Goal: Task Accomplishment & Management: Use online tool/utility

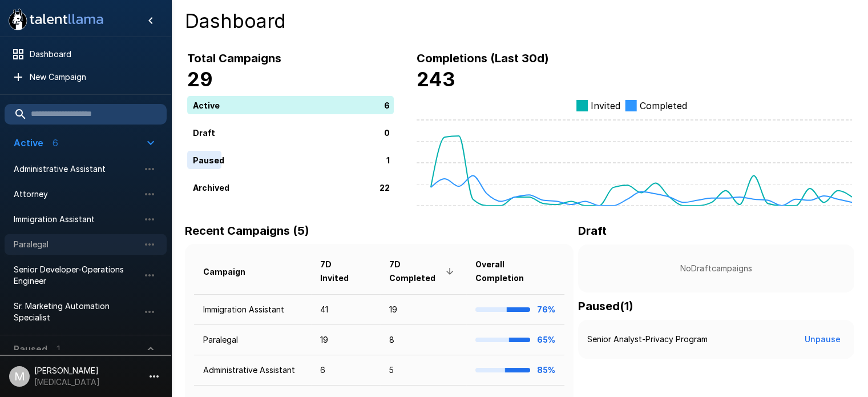
click at [89, 251] on div "Paralegal" at bounding box center [86, 244] width 162 height 21
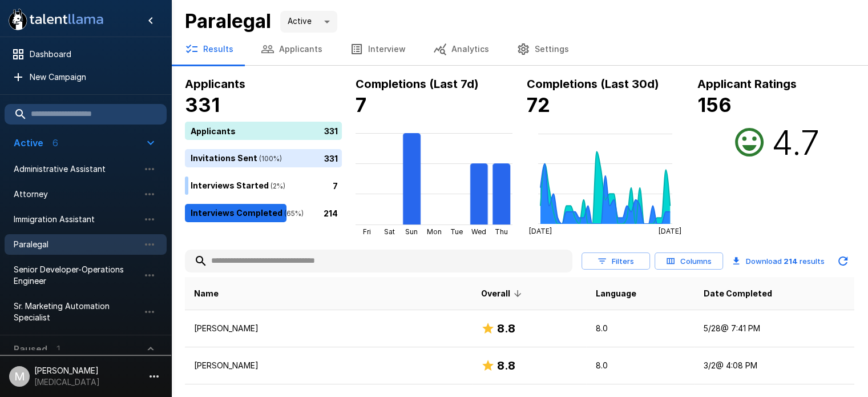
click at [289, 264] on input "text" at bounding box center [379, 261] width 388 height 21
click at [87, 171] on span "Administrative Assistant" at bounding box center [77, 168] width 126 height 11
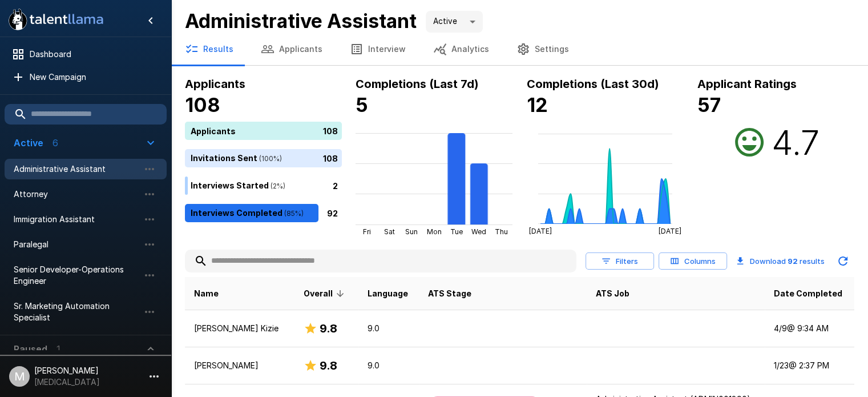
click at [352, 264] on input "text" at bounding box center [381, 261] width 392 height 21
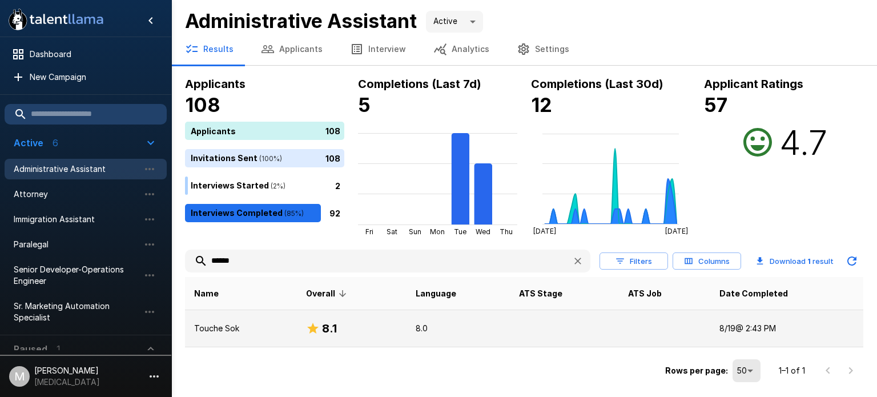
type input "******"
click at [297, 330] on td "Touche Sok" at bounding box center [241, 328] width 112 height 37
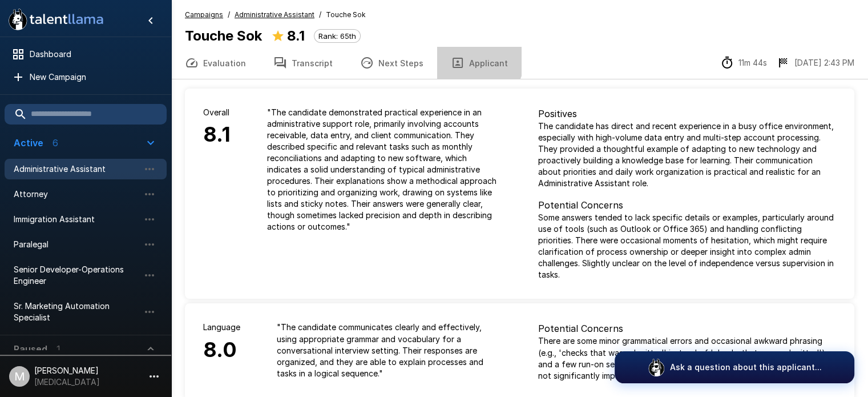
click at [470, 61] on button "Applicant" at bounding box center [479, 63] width 84 height 32
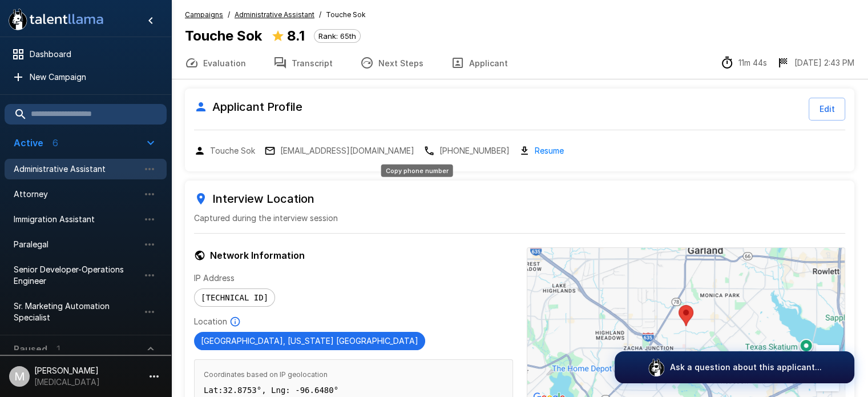
click at [440, 155] on p "[PHONE_NUMBER]" at bounding box center [475, 150] width 70 height 11
click at [225, 58] on button "Evaluation" at bounding box center [215, 63] width 88 height 32
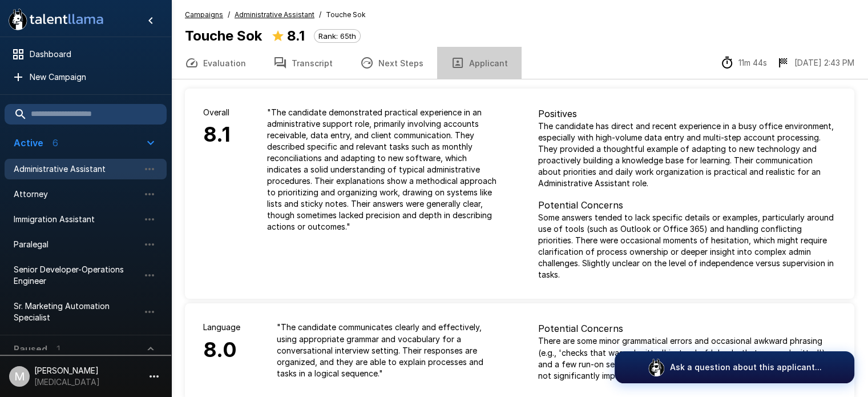
click at [476, 70] on button "Applicant" at bounding box center [479, 63] width 84 height 32
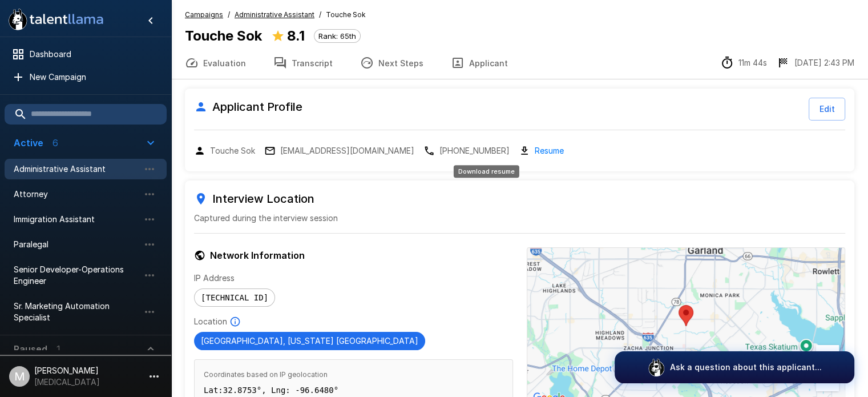
click at [535, 146] on link "Resume" at bounding box center [549, 150] width 29 height 13
click at [299, 61] on button "Transcript" at bounding box center [303, 63] width 87 height 32
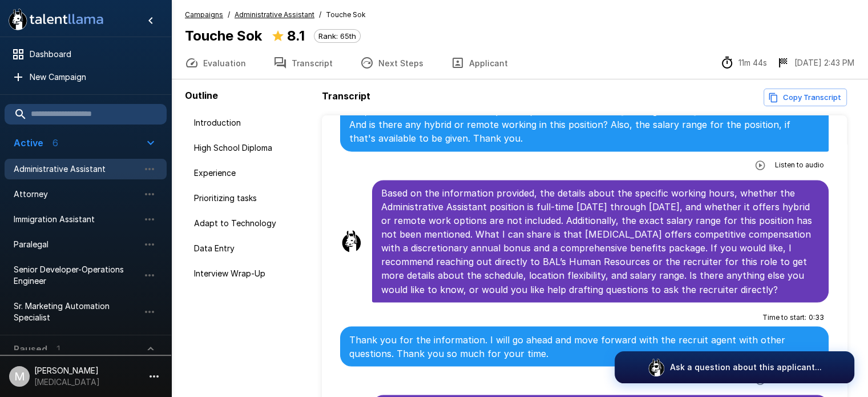
scroll to position [66, 0]
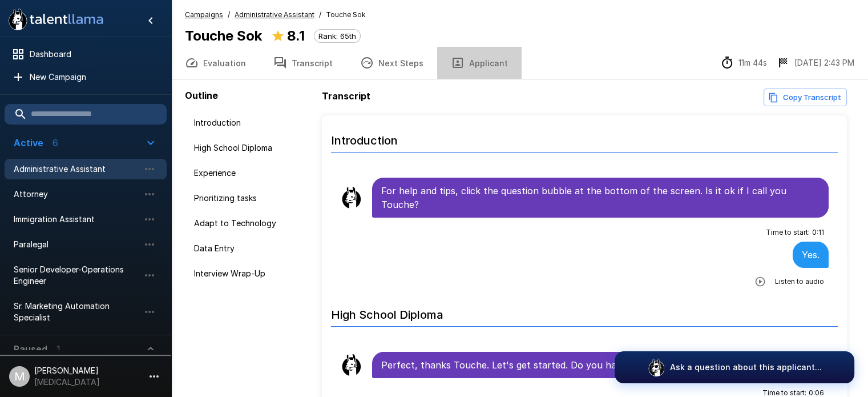
click at [481, 66] on button "Applicant" at bounding box center [479, 63] width 84 height 32
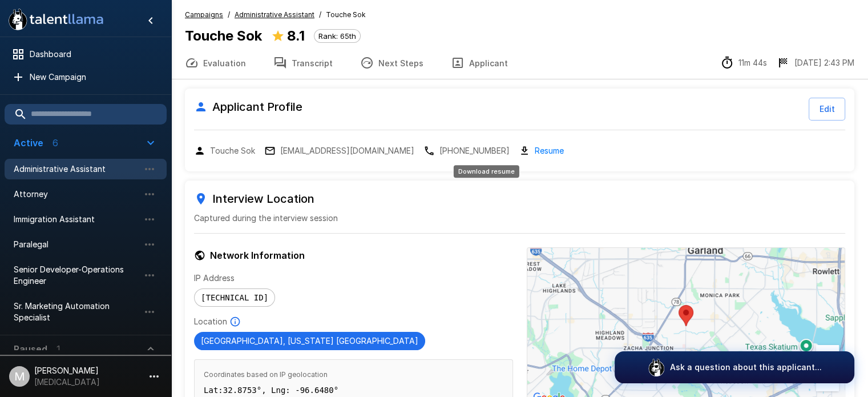
click at [535, 152] on link "Resume" at bounding box center [549, 150] width 29 height 13
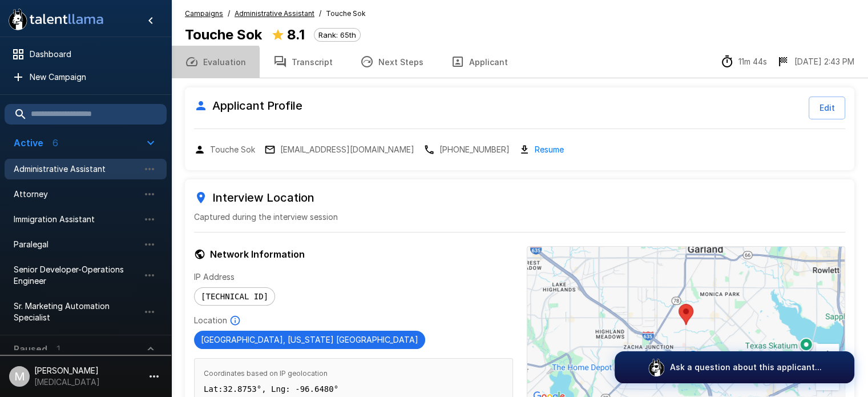
click at [215, 62] on button "Evaluation" at bounding box center [215, 62] width 88 height 32
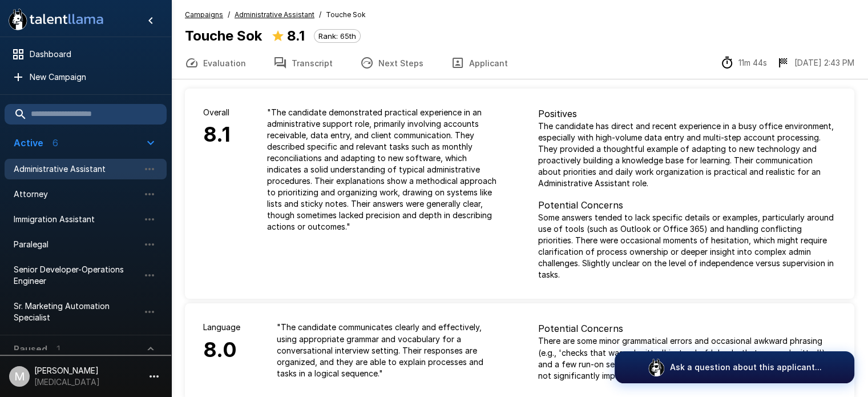
click at [496, 61] on button "Applicant" at bounding box center [479, 63] width 84 height 32
